Goal: Navigation & Orientation: Find specific page/section

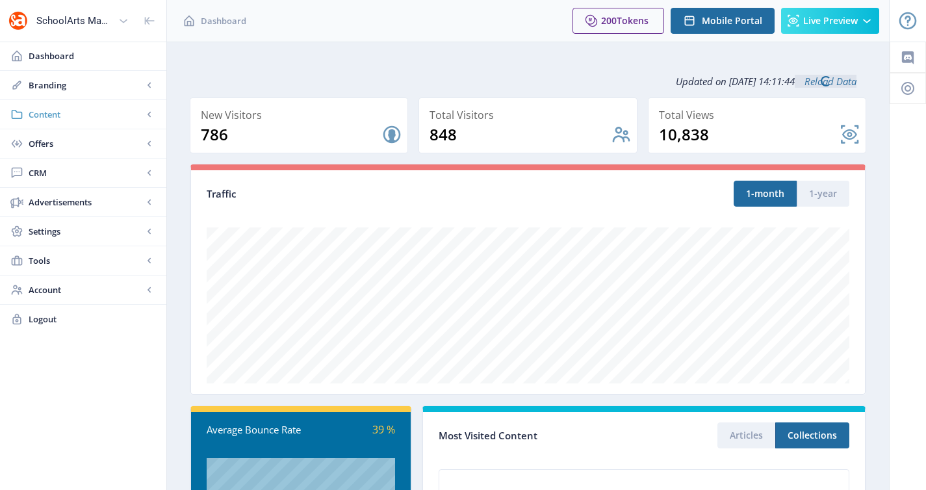
click at [103, 120] on span "Content" at bounding box center [86, 114] width 114 height 13
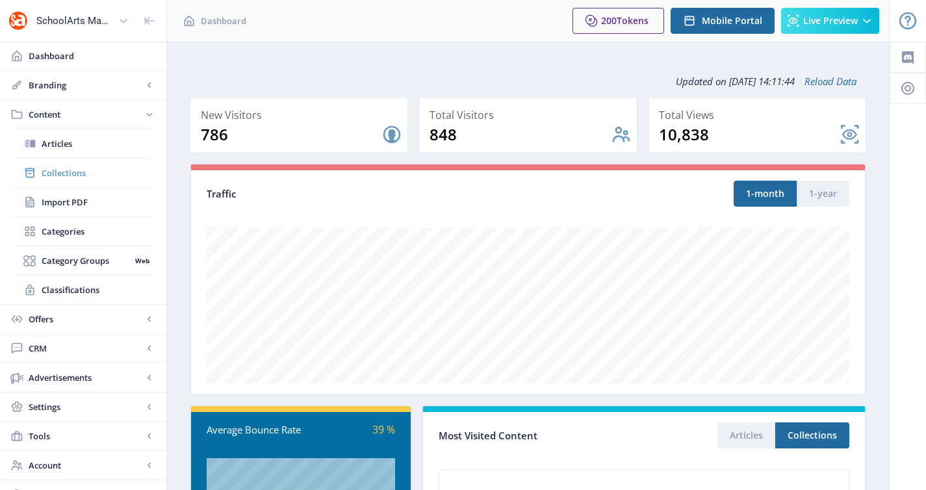
click at [81, 184] on link "Collections" at bounding box center [83, 173] width 140 height 29
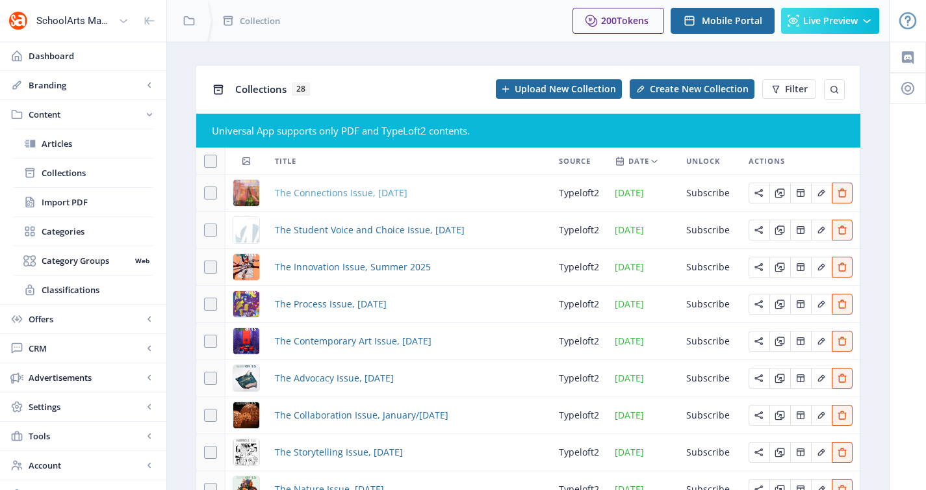
click at [334, 194] on span "The Connections Issue, [DATE]" at bounding box center [341, 193] width 133 height 16
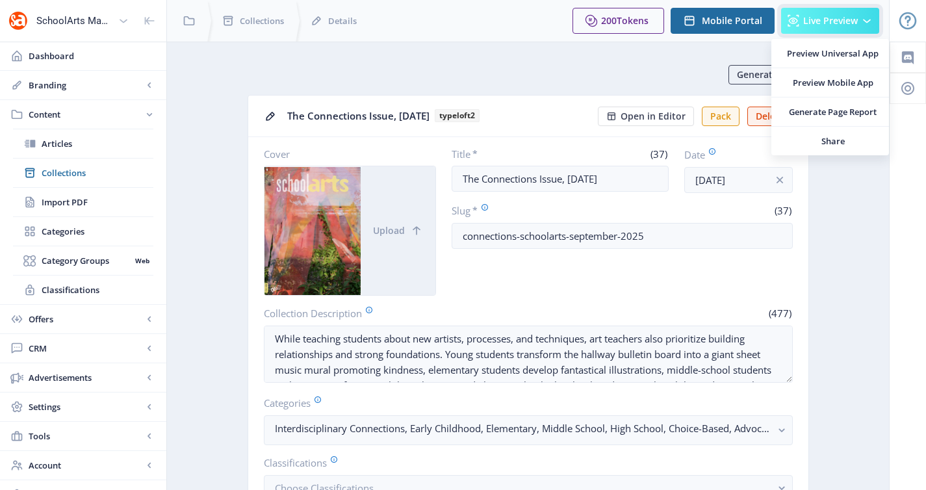
click at [820, 24] on span "Live Preview" at bounding box center [830, 21] width 55 height 10
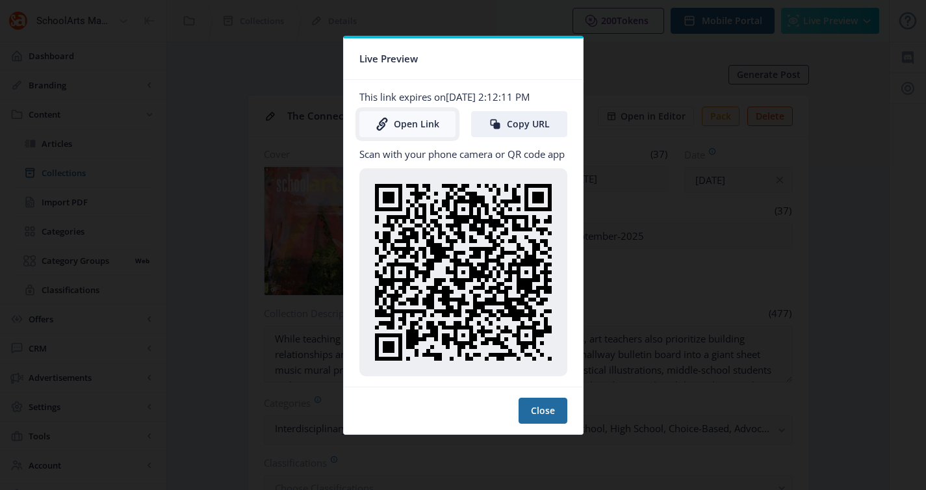
click at [409, 118] on link "Open Link" at bounding box center [407, 124] width 96 height 26
